Goal: Download file/media

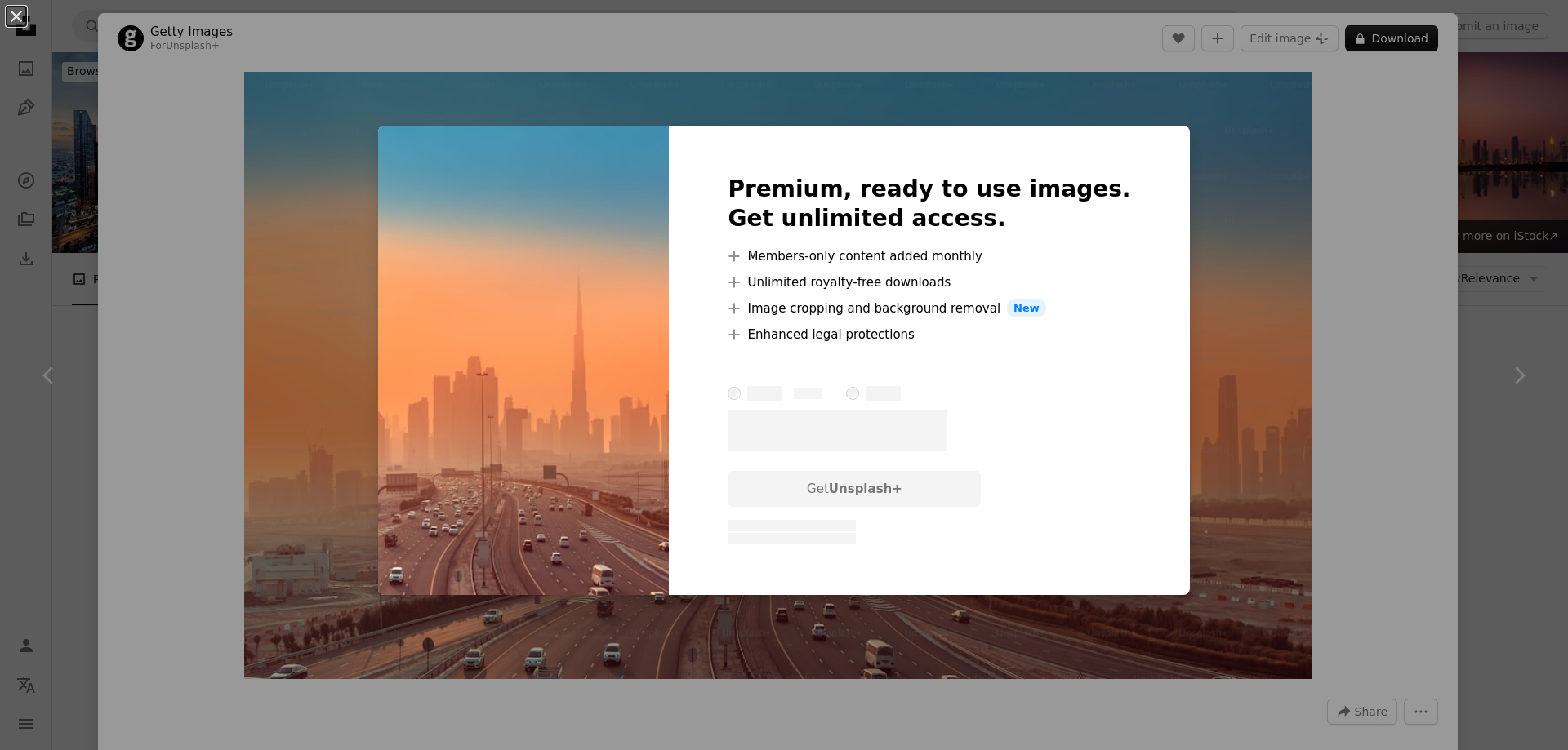
scroll to position [1143, 0]
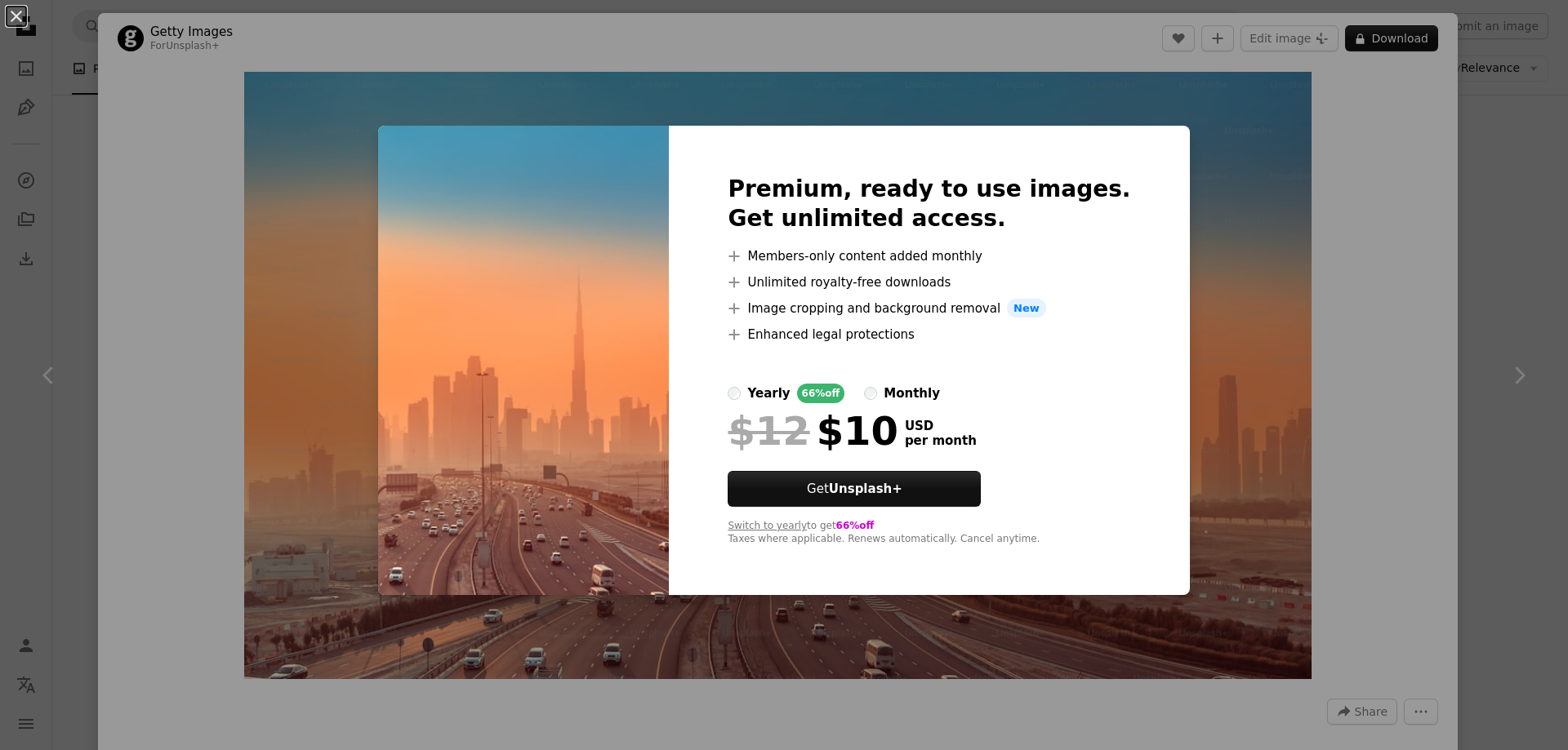
click at [771, 396] on label "yearly 66% off" at bounding box center [786, 393] width 117 height 20
click at [301, 170] on div "An X shape Premium, ready to use images. Get unlimited access. A plus sign Memb…" at bounding box center [784, 375] width 1568 height 750
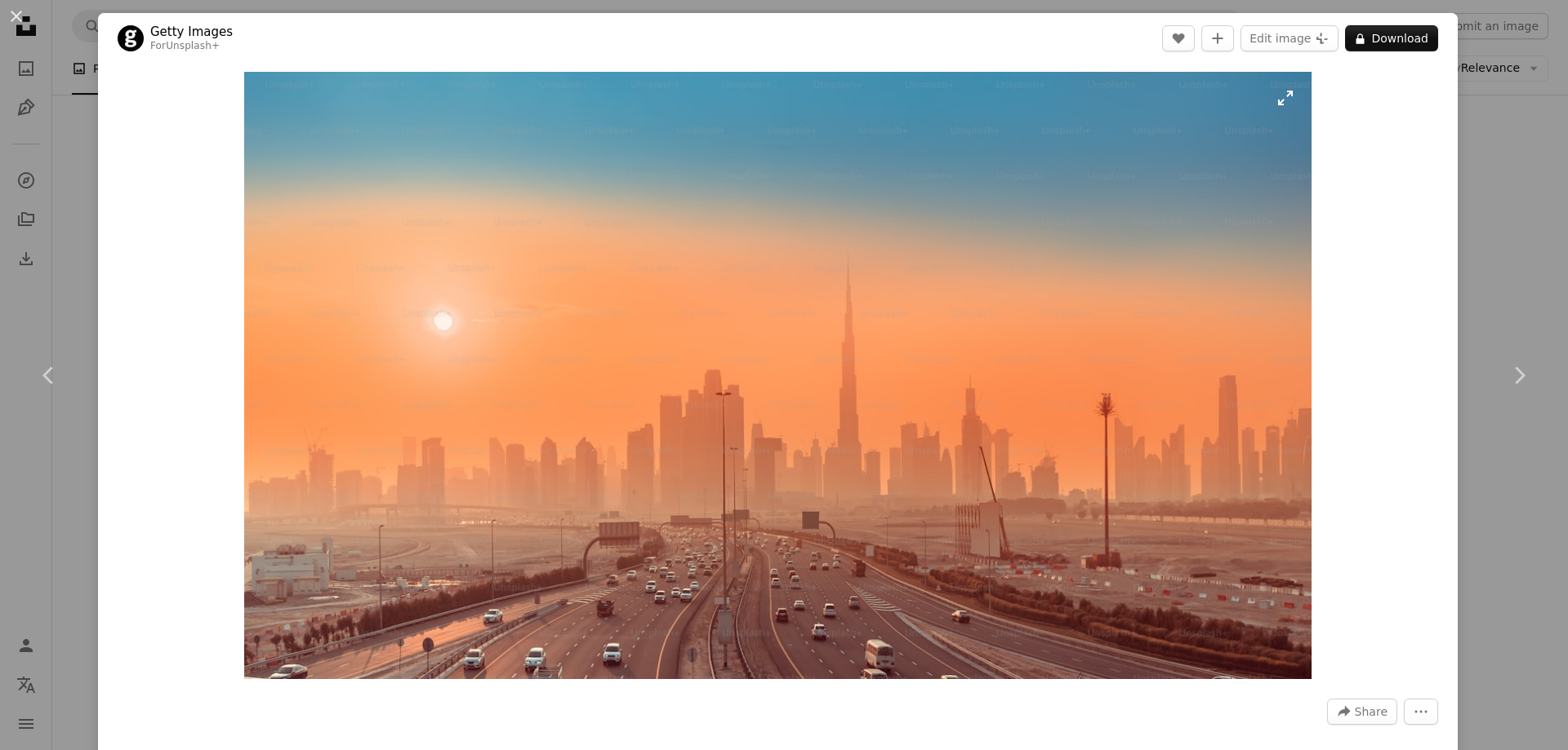
click at [823, 144] on img "Zoom in on this image" at bounding box center [778, 375] width 1068 height 607
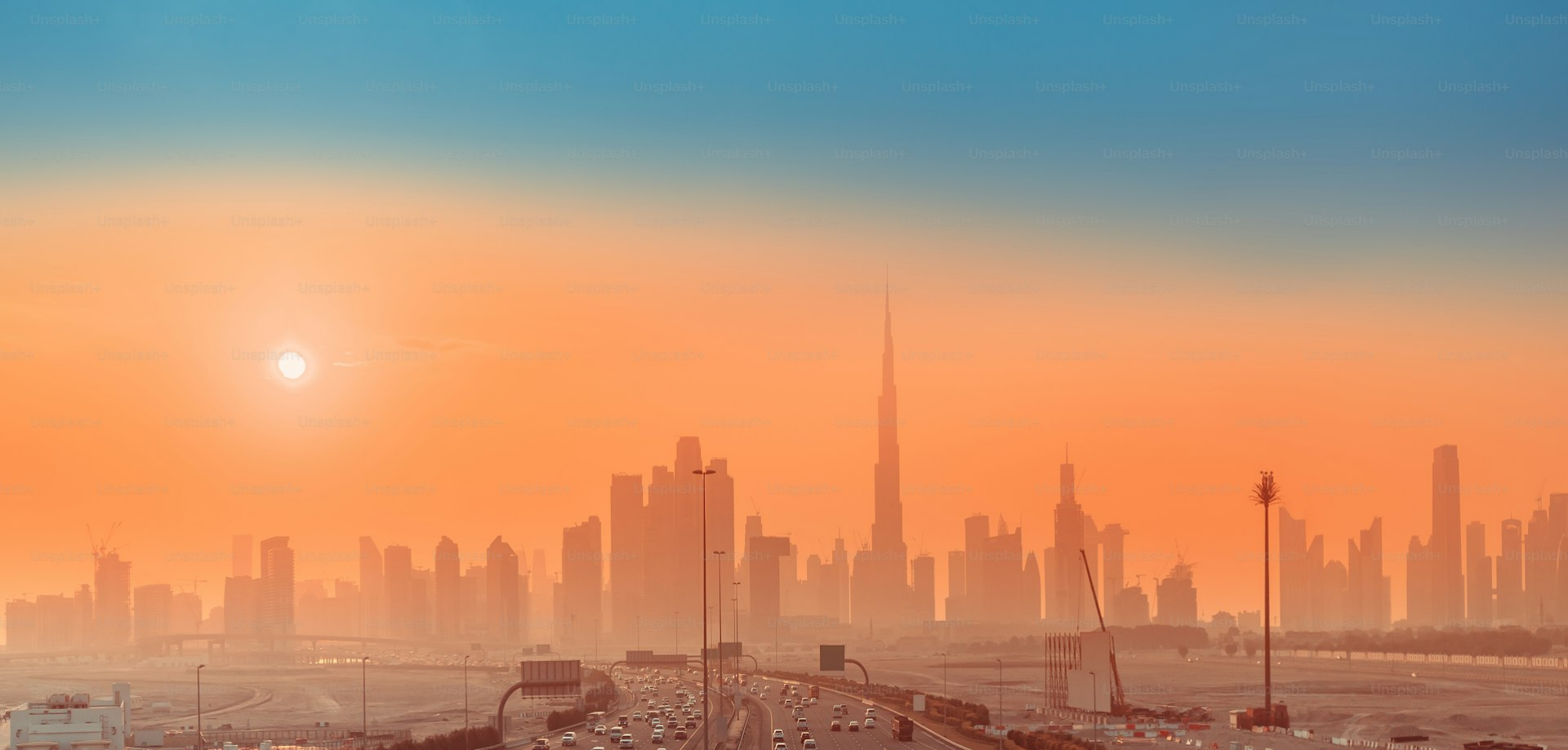
scroll to position [64, 0]
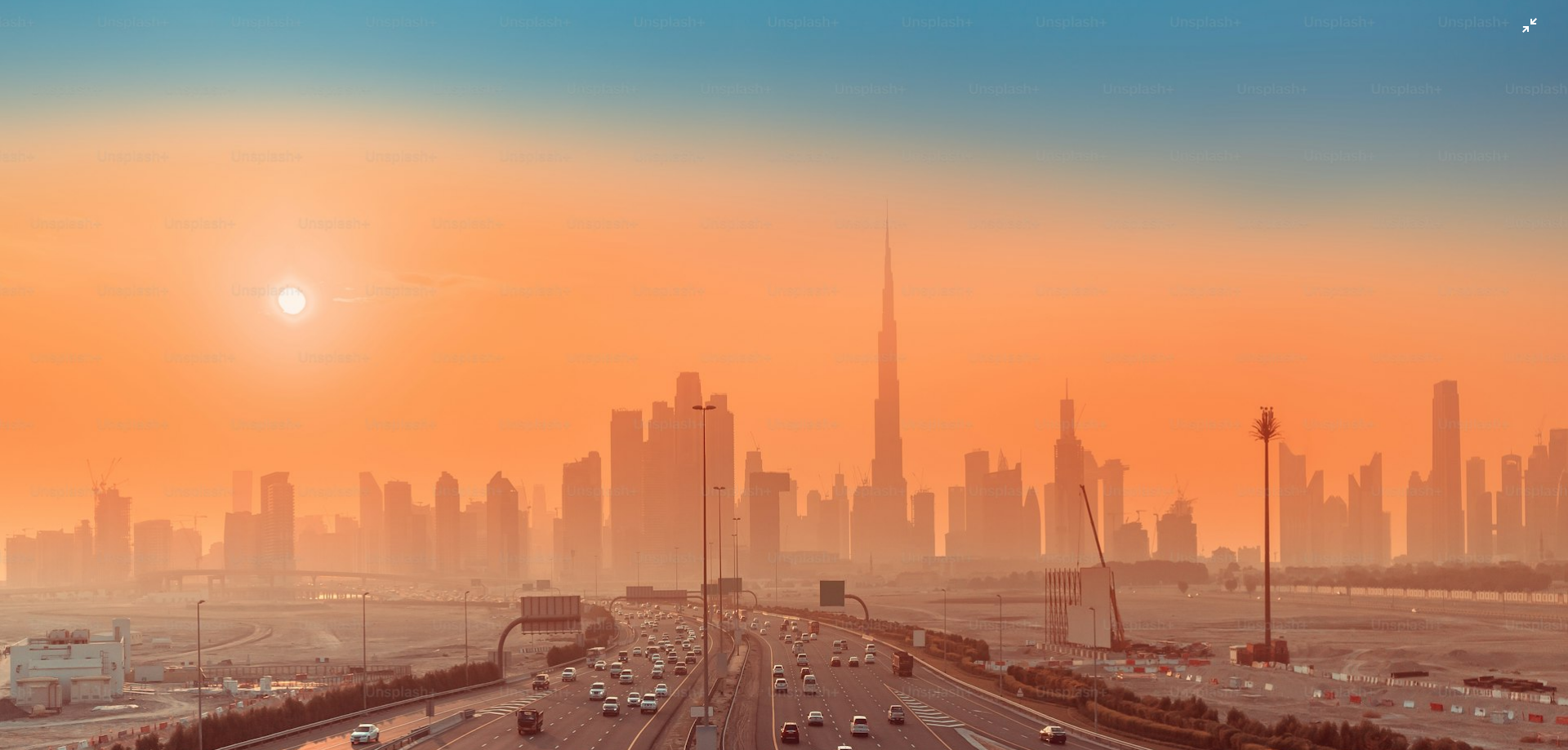
click at [1514, 28] on img "Zoom out on this image" at bounding box center [783, 381] width 1569 height 893
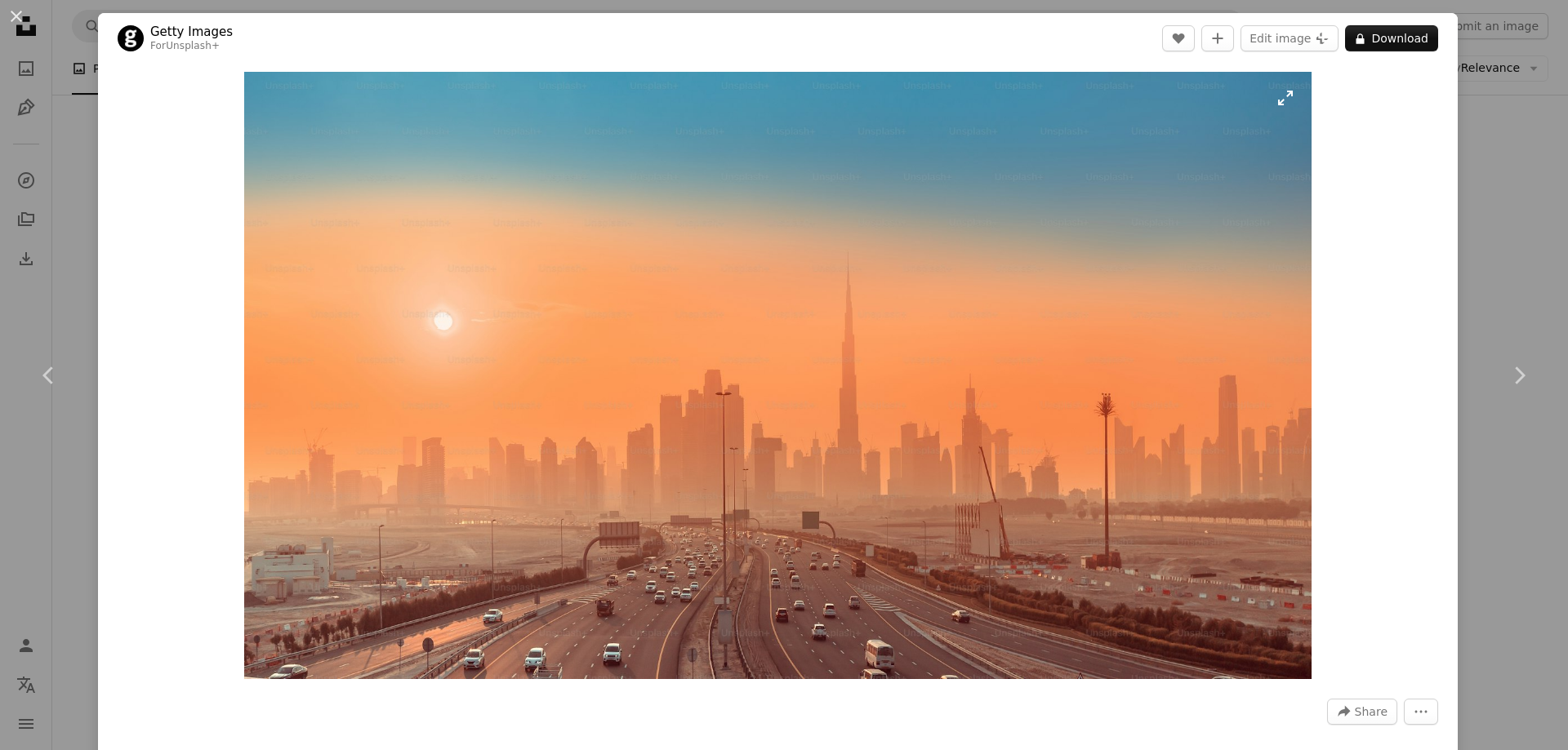
click at [1276, 94] on img "Zoom in on this image" at bounding box center [778, 375] width 1068 height 607
